Goal: Check status: Check status

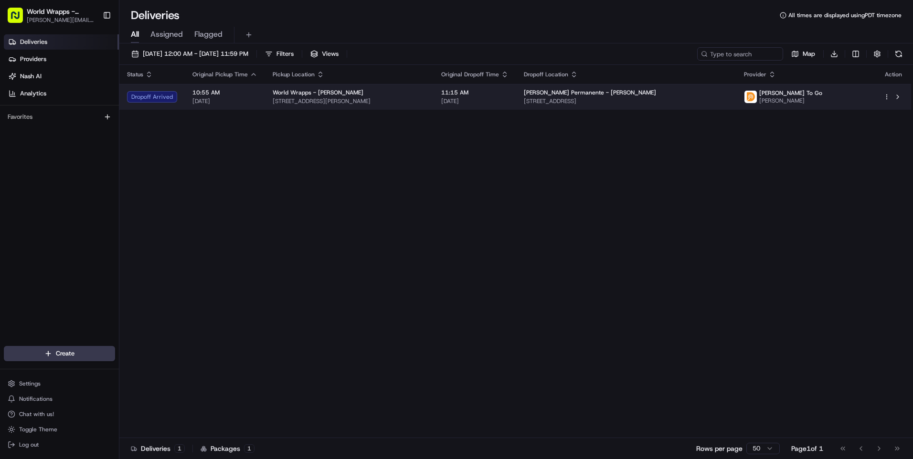
click at [566, 102] on span "[STREET_ADDRESS]" at bounding box center [626, 101] width 205 height 8
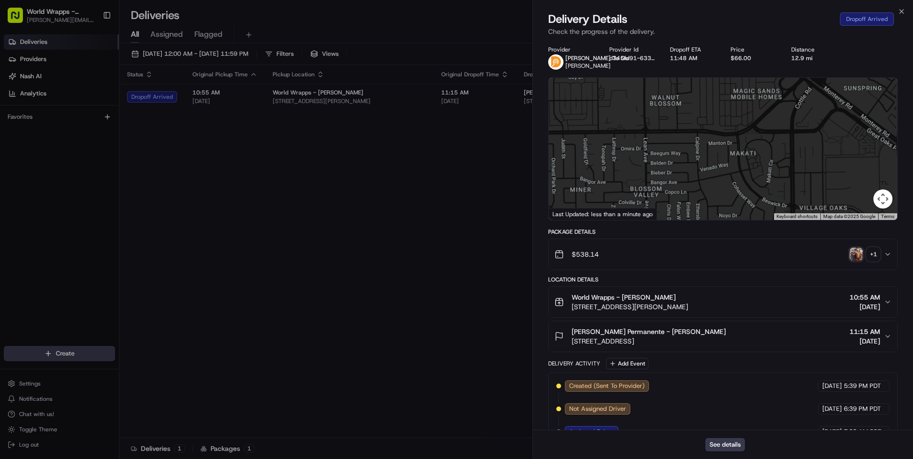
drag, startPoint x: 817, startPoint y: 161, endPoint x: 792, endPoint y: 60, distance: 104.7
click at [792, 60] on div "Provider [PERSON_NAME] To Go [PERSON_NAME] Provider Id d345fd91-6338-94a1-beca-…" at bounding box center [722, 360] width 349 height 629
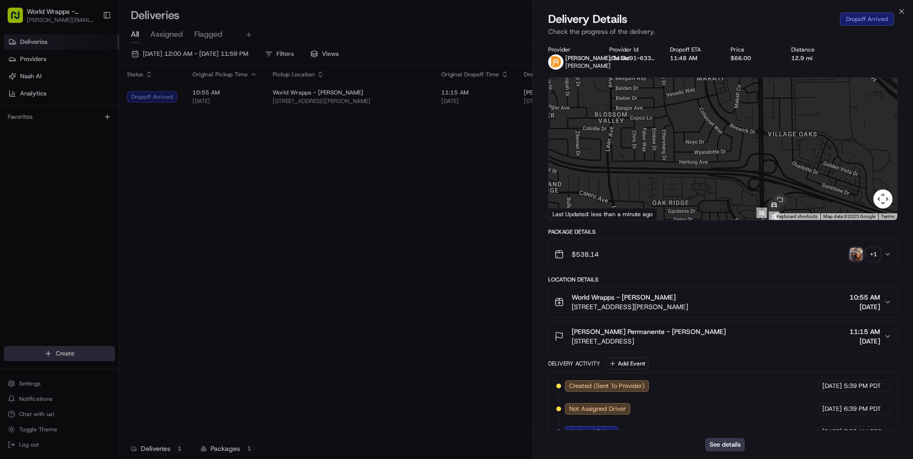
drag, startPoint x: 807, startPoint y: 173, endPoint x: 771, endPoint y: 93, distance: 87.4
click at [771, 93] on div at bounding box center [722, 149] width 348 height 142
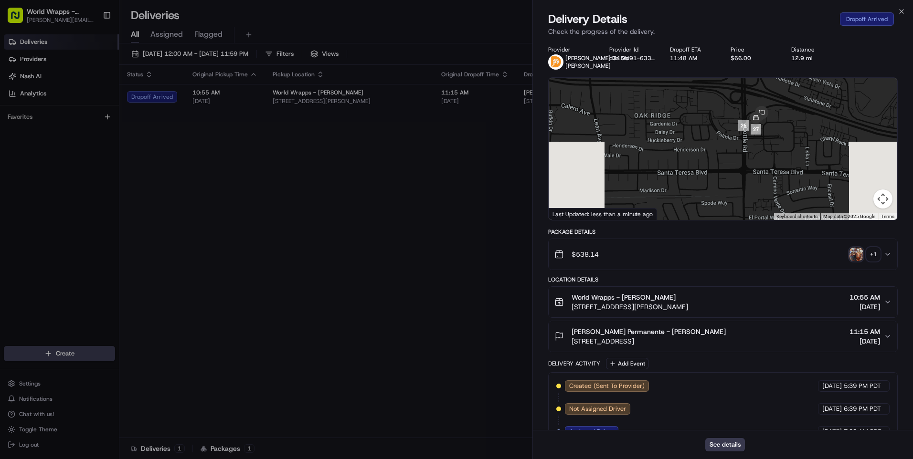
drag, startPoint x: 784, startPoint y: 187, endPoint x: 766, endPoint y: 102, distance: 86.3
click at [766, 102] on img at bounding box center [761, 113] width 23 height 23
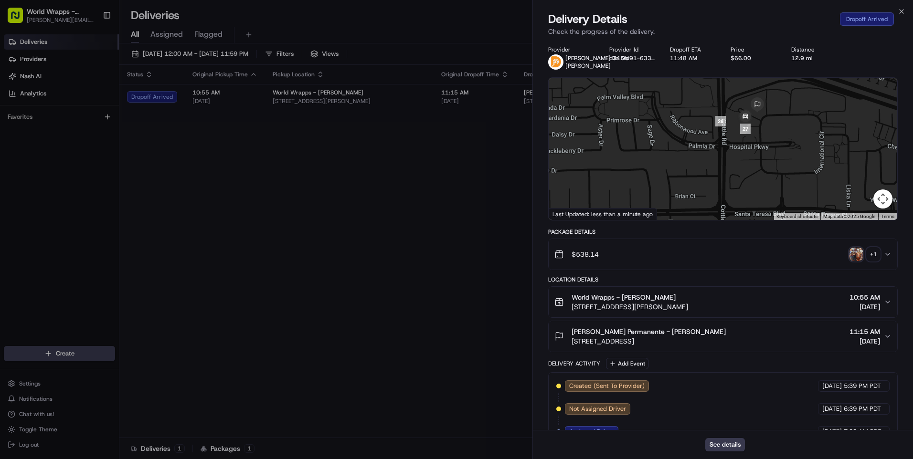
drag, startPoint x: 749, startPoint y: 125, endPoint x: 760, endPoint y: 148, distance: 25.0
click at [758, 148] on div at bounding box center [722, 149] width 348 height 142
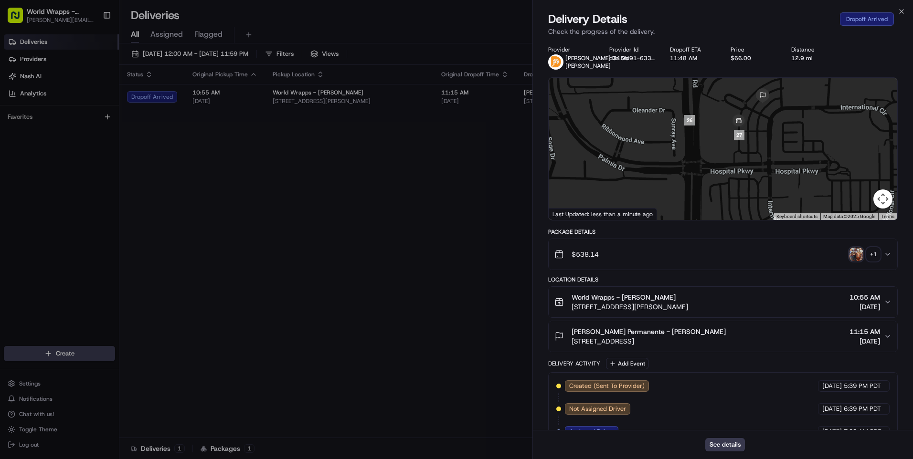
drag, startPoint x: 753, startPoint y: 137, endPoint x: 764, endPoint y: 189, distance: 52.6
click at [766, 179] on div at bounding box center [722, 149] width 348 height 142
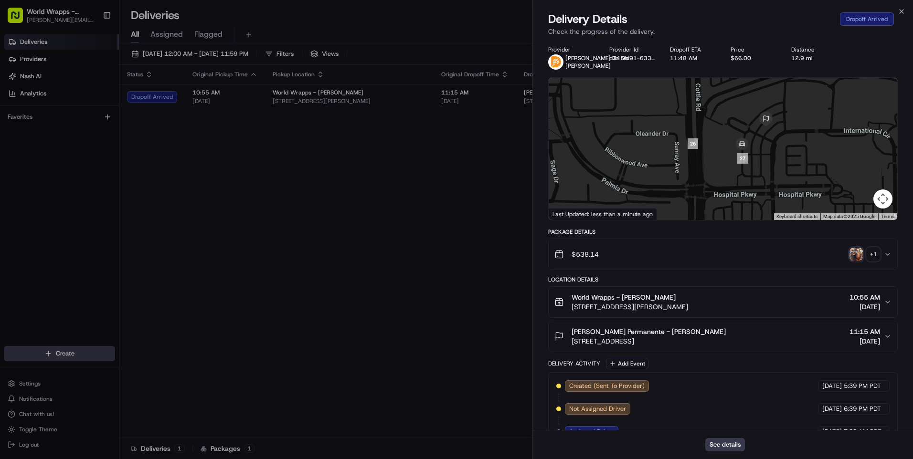
click at [867, 254] on div "+ 1" at bounding box center [872, 254] width 13 height 13
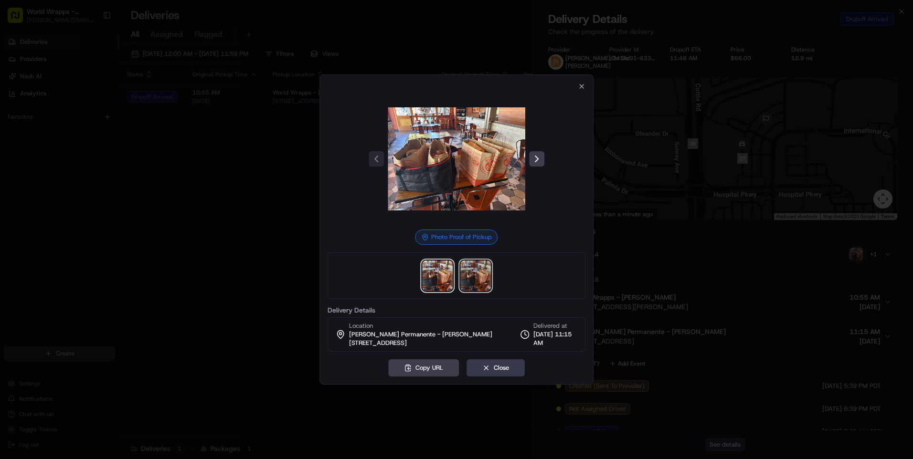
click at [477, 278] on img at bounding box center [475, 276] width 31 height 31
click at [586, 83] on div "Photo Proof of Delivery Delivery Details Location [PERSON_NAME] Permanente - [P…" at bounding box center [456, 229] width 274 height 310
click at [579, 83] on icon "button" at bounding box center [582, 87] width 8 height 8
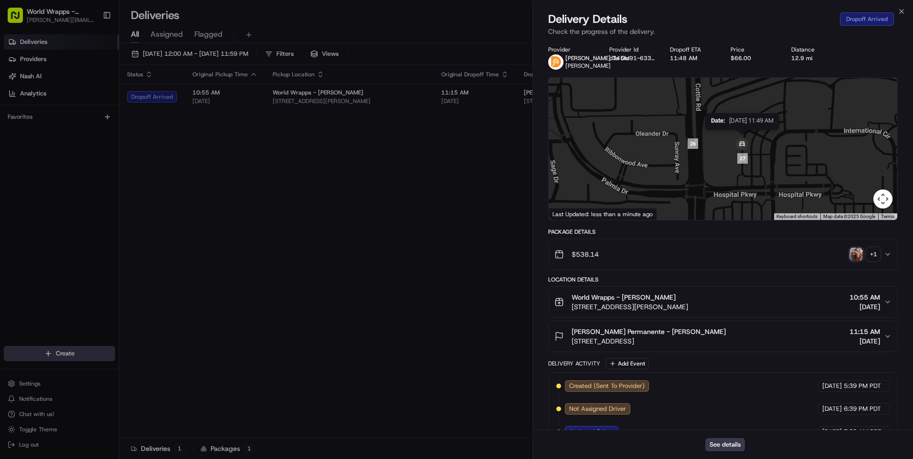
click at [738, 158] on img at bounding box center [741, 144] width 27 height 27
click at [886, 254] on icon "button" at bounding box center [888, 255] width 8 height 8
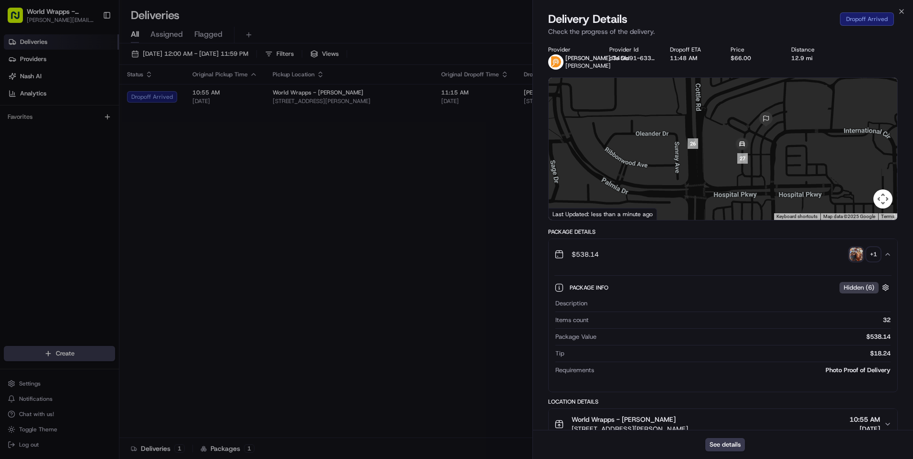
click at [577, 58] on span "[PERSON_NAME] To Go" at bounding box center [596, 58] width 63 height 8
click at [886, 282] on button "button" at bounding box center [885, 288] width 12 height 12
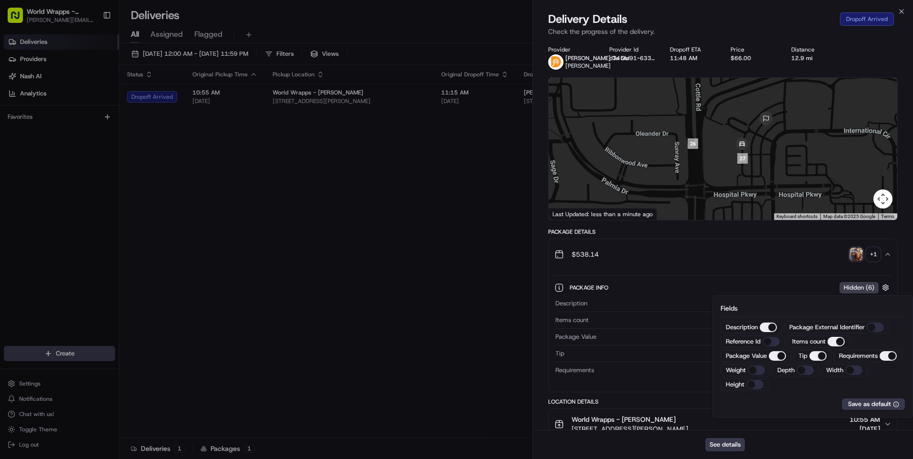
click at [764, 262] on div "$538.14 + 1" at bounding box center [718, 254] width 329 height 19
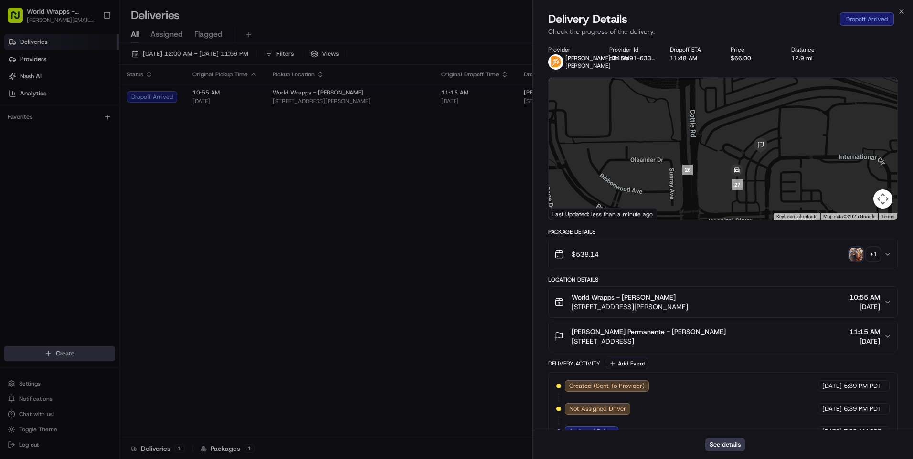
drag, startPoint x: 772, startPoint y: 161, endPoint x: 767, endPoint y: 190, distance: 29.6
click at [767, 190] on div at bounding box center [722, 149] width 348 height 142
click at [850, 251] on img "button" at bounding box center [855, 254] width 13 height 13
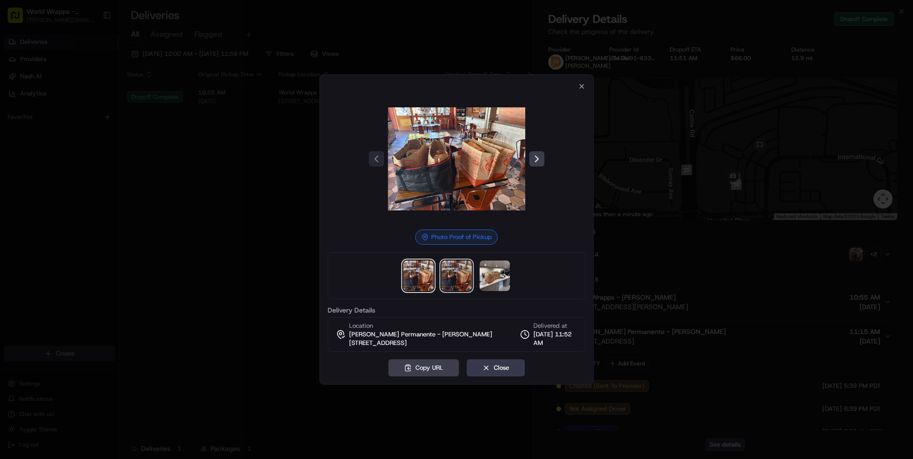
click at [453, 271] on img at bounding box center [456, 276] width 31 height 31
click at [475, 265] on div at bounding box center [456, 276] width 258 height 47
click at [478, 268] on div at bounding box center [456, 276] width 258 height 47
click at [492, 272] on img at bounding box center [494, 276] width 31 height 31
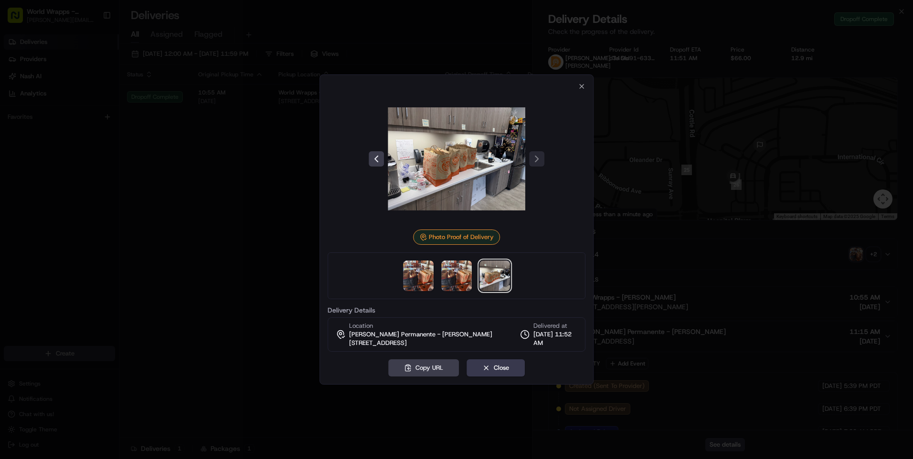
click at [583, 82] on div "Photo Proof of Delivery Delivery Details Location [PERSON_NAME] Permanente - [P…" at bounding box center [456, 229] width 274 height 310
click at [574, 80] on div "Photo Proof of Delivery Delivery Details Location [PERSON_NAME] Permanente - [P…" at bounding box center [456, 229] width 274 height 310
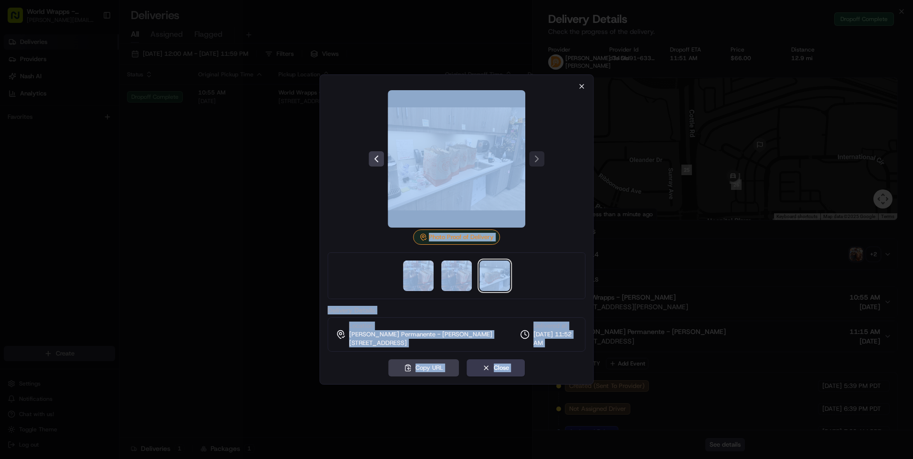
click at [583, 84] on div "Photo Proof of Delivery Delivery Details Location [PERSON_NAME] Permanente - [P…" at bounding box center [456, 229] width 274 height 310
click at [583, 84] on icon "button" at bounding box center [582, 86] width 4 height 4
